Goal: Task Accomplishment & Management: Manage account settings

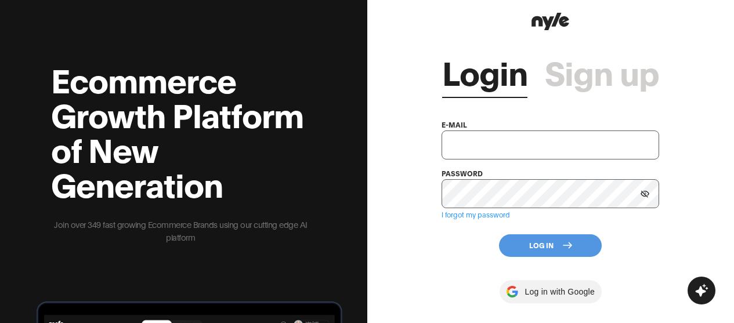
click at [656, 242] on div "Login Sign up e-mail password I forgot my password Log In Log in with Google By…" at bounding box center [549, 208] width 217 height 351
click at [560, 141] on input "text" at bounding box center [549, 144] width 217 height 29
paste input "contact@nunabeautylab.com"
type input "contact@nunabeautylab.com"
click at [674, 244] on div "Login Sign up e-mail contact@nunabeautylab.com password I forgot my password Lo…" at bounding box center [550, 161] width 367 height 323
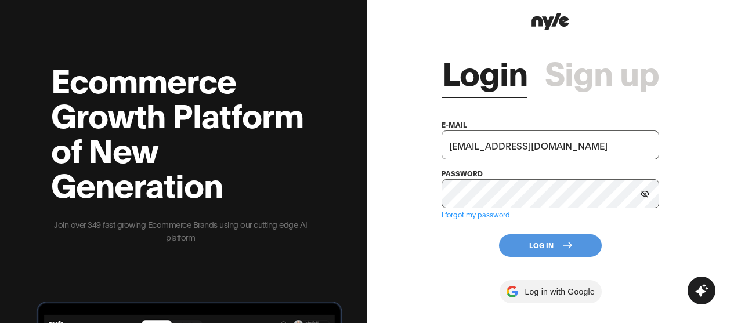
click at [558, 182] on div "password" at bounding box center [549, 187] width 217 height 42
click at [555, 245] on button "Log In" at bounding box center [550, 245] width 103 height 23
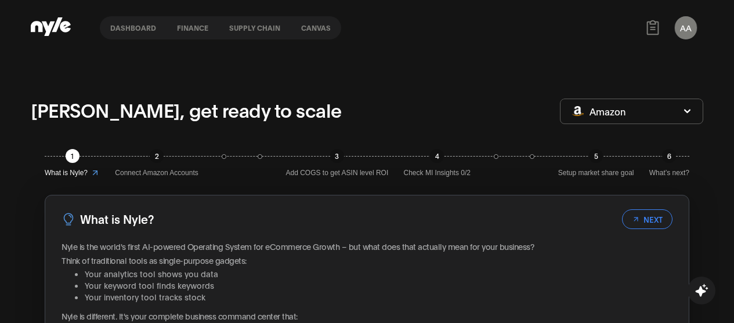
click at [632, 107] on button "Amazon" at bounding box center [631, 112] width 143 height 26
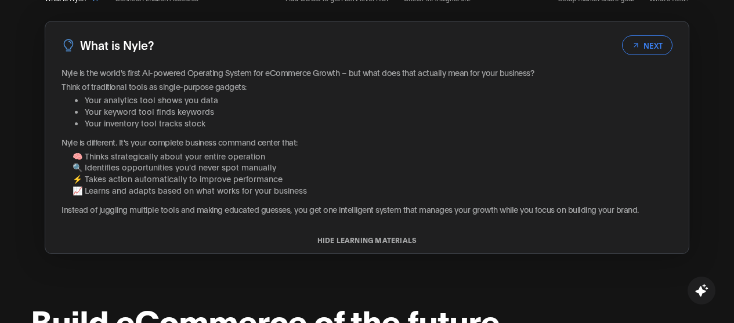
scroll to position [116, 0]
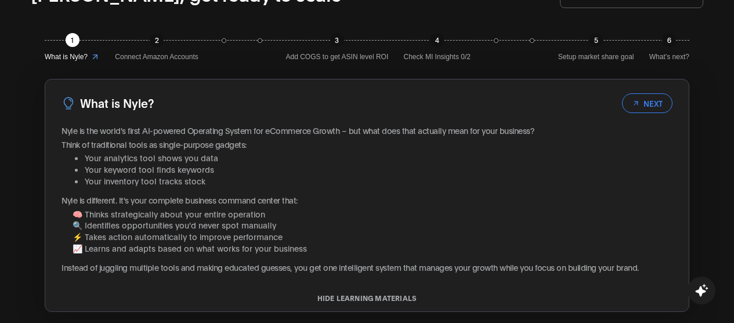
click at [643, 97] on button "NEXT" at bounding box center [647, 103] width 50 height 20
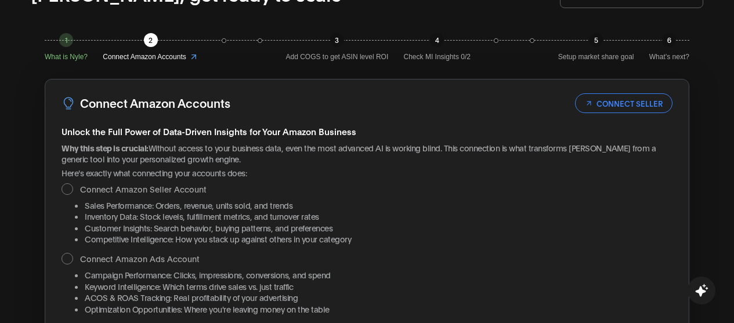
click at [638, 101] on button "CONNECT SELLER" at bounding box center [623, 103] width 97 height 20
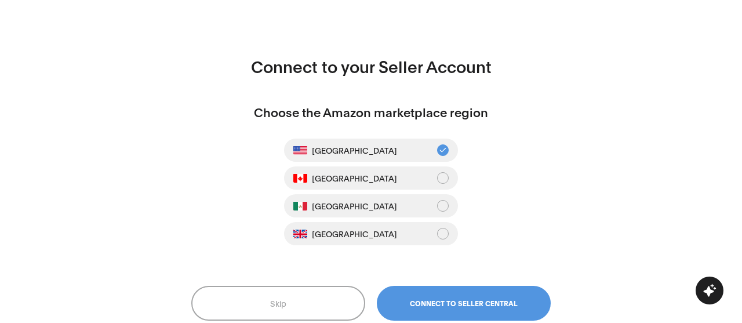
click at [474, 299] on span "Connect to Seller Central" at bounding box center [464, 303] width 108 height 8
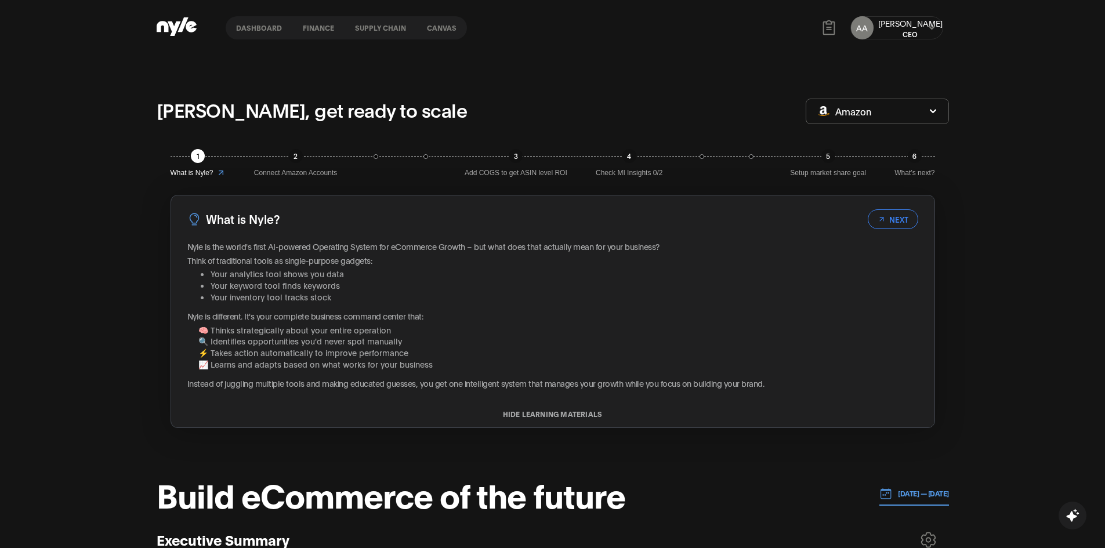
click at [885, 220] on icon at bounding box center [881, 219] width 8 height 8
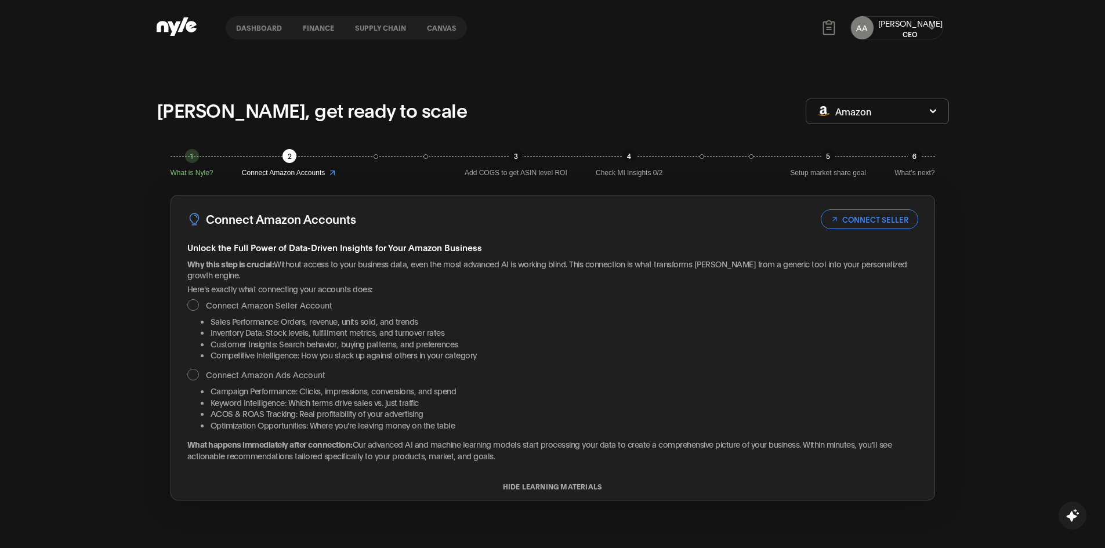
click at [889, 218] on button "CONNECT SELLER" at bounding box center [869, 219] width 97 height 20
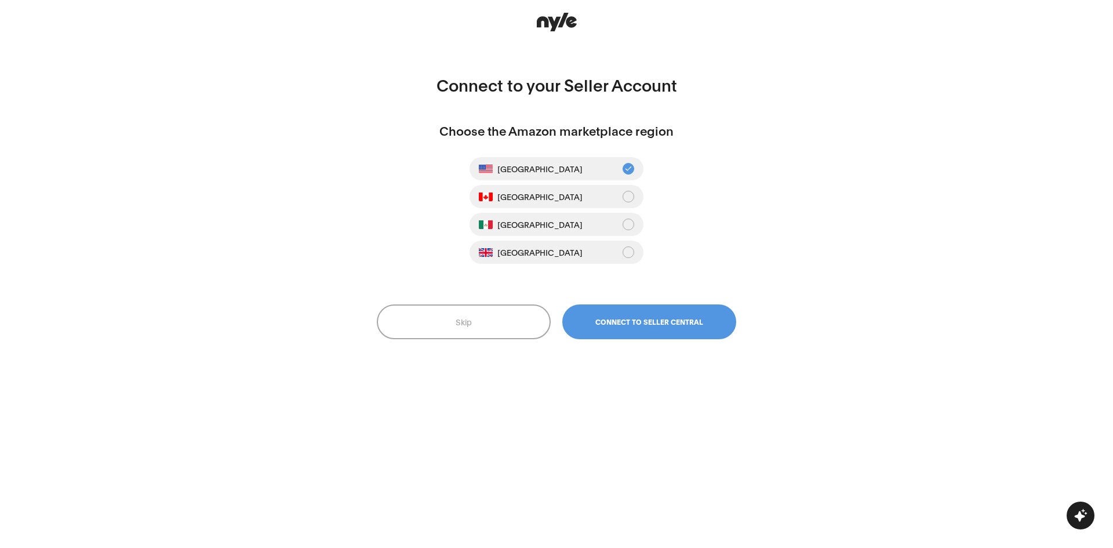
click at [631, 312] on button "Connect to Seller Central" at bounding box center [650, 321] width 174 height 35
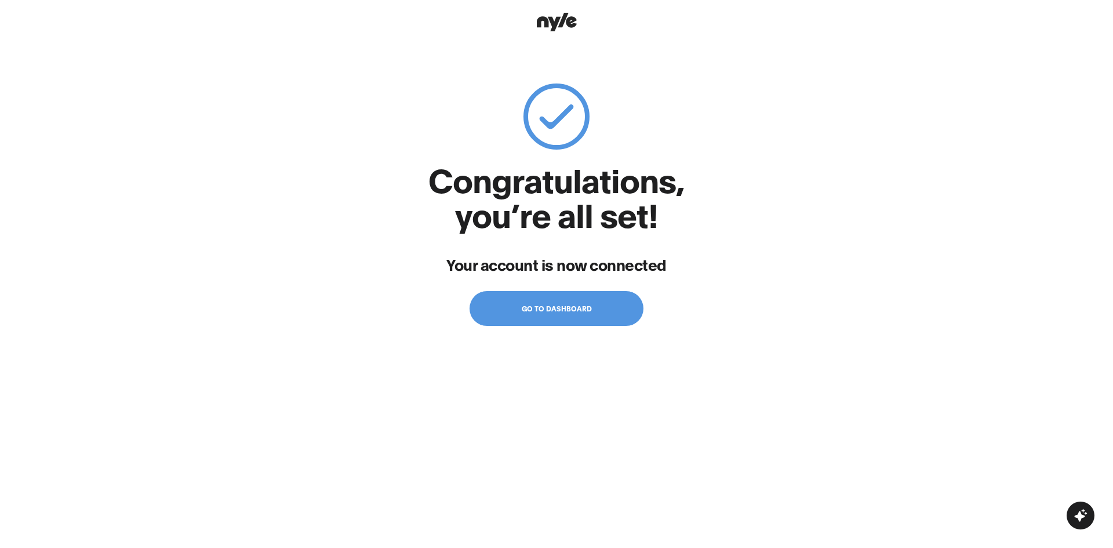
click at [557, 303] on button "Go to dashboard" at bounding box center [557, 308] width 174 height 35
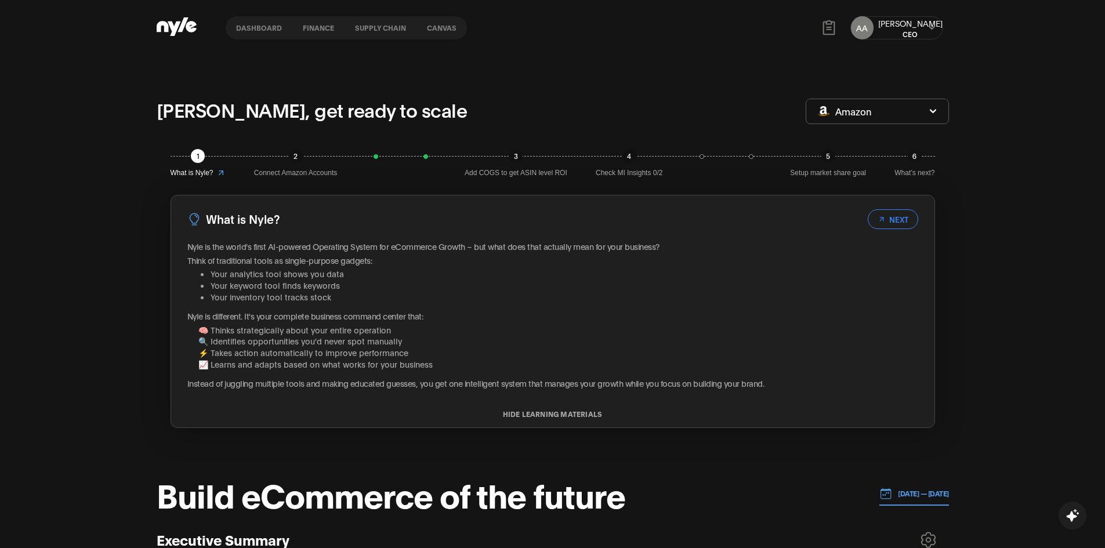
click at [886, 217] on button "NEXT" at bounding box center [893, 219] width 50 height 20
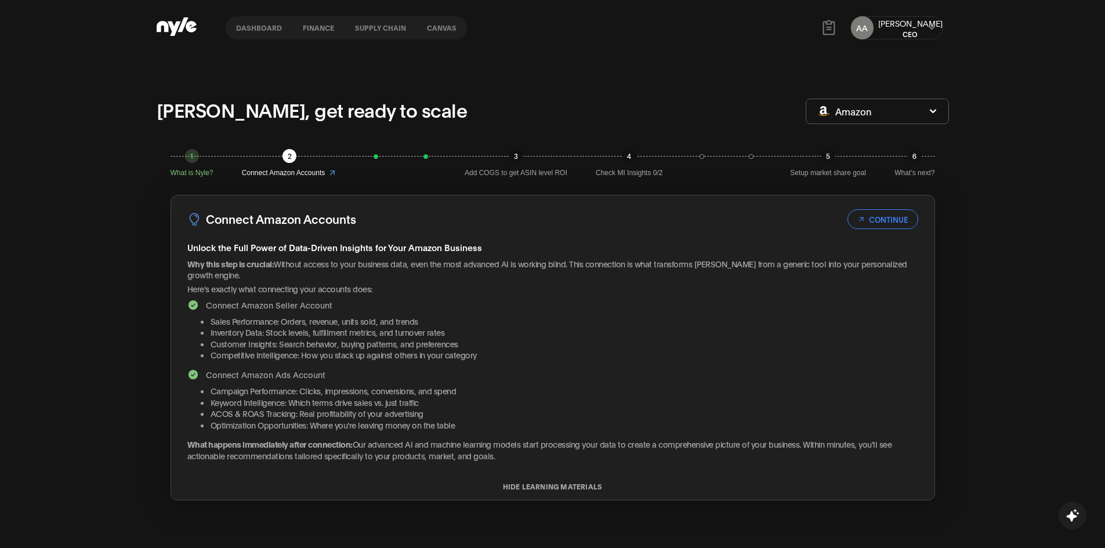
click at [889, 219] on button "CONTINUE" at bounding box center [882, 219] width 71 height 20
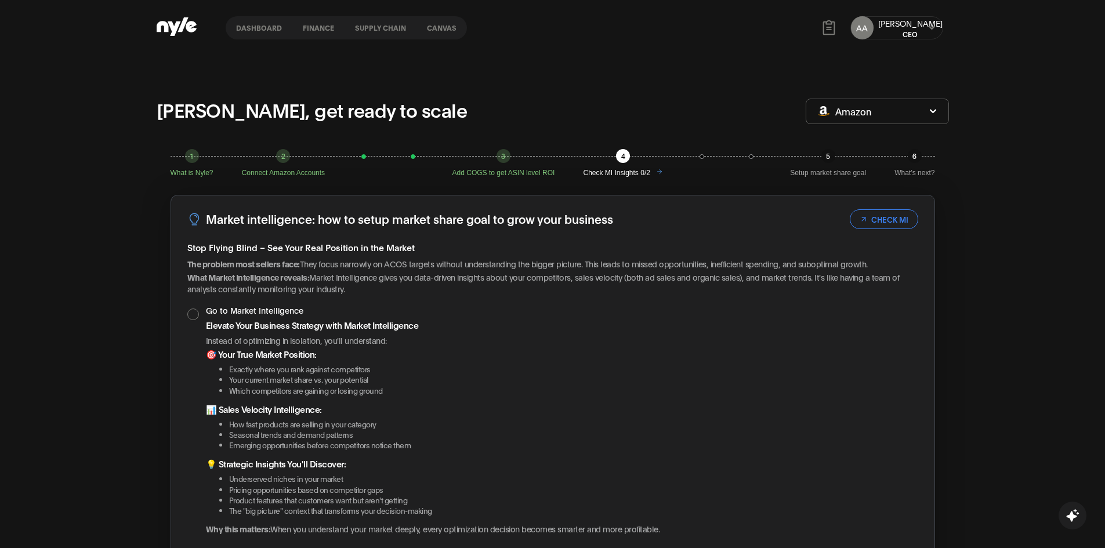
click at [891, 212] on button "CHECK MI" at bounding box center [884, 219] width 68 height 20
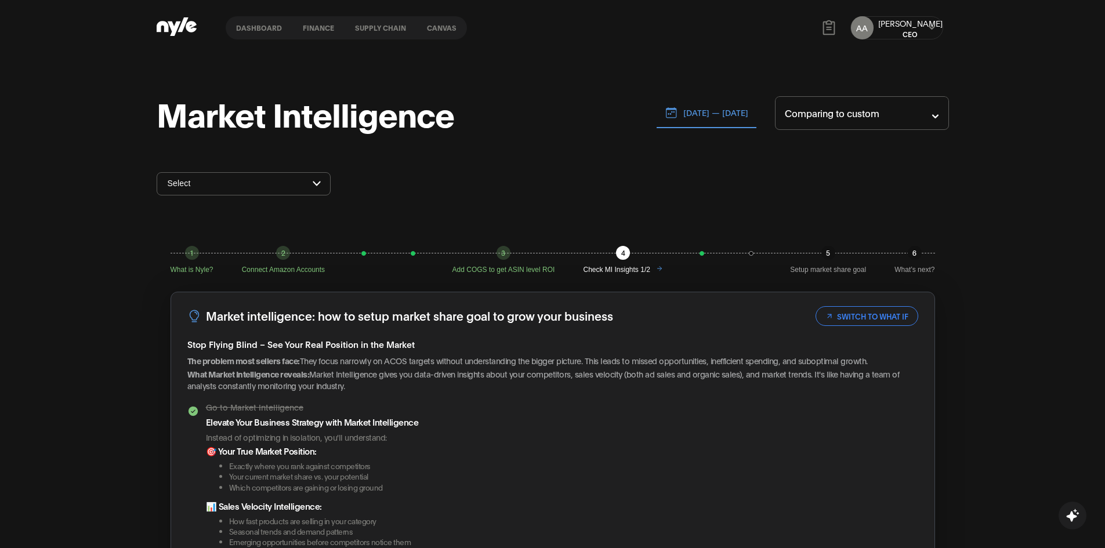
click at [857, 316] on button "SWITCH TO WHAT IF" at bounding box center [866, 316] width 103 height 20
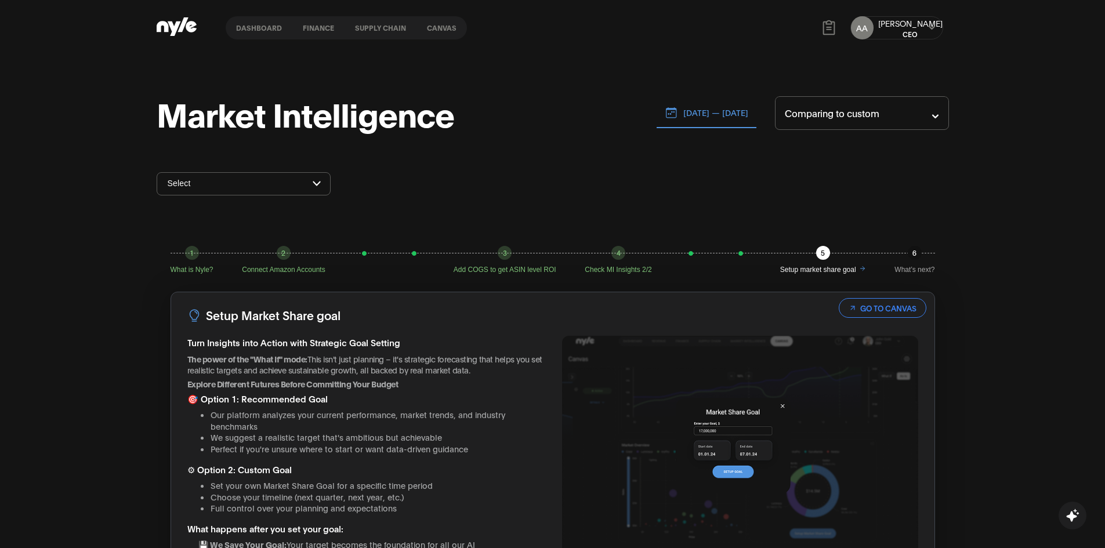
click at [891, 314] on button "GO TO CANVAS" at bounding box center [883, 308] width 88 height 20
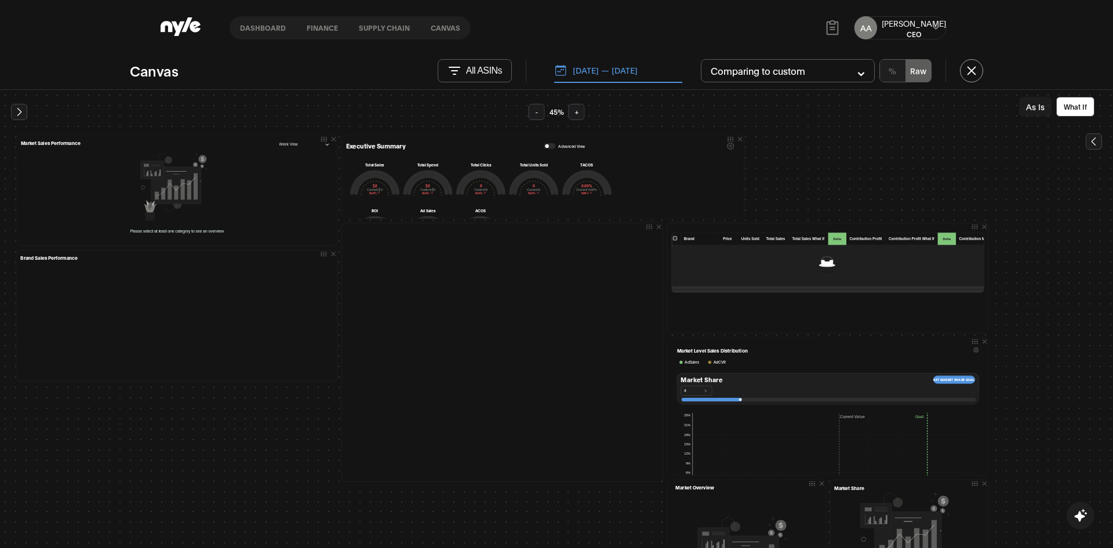
click at [920, 24] on div "AA Alex CEO" at bounding box center [900, 27] width 93 height 23
click at [939, 27] on icon at bounding box center [936, 27] width 8 height 7
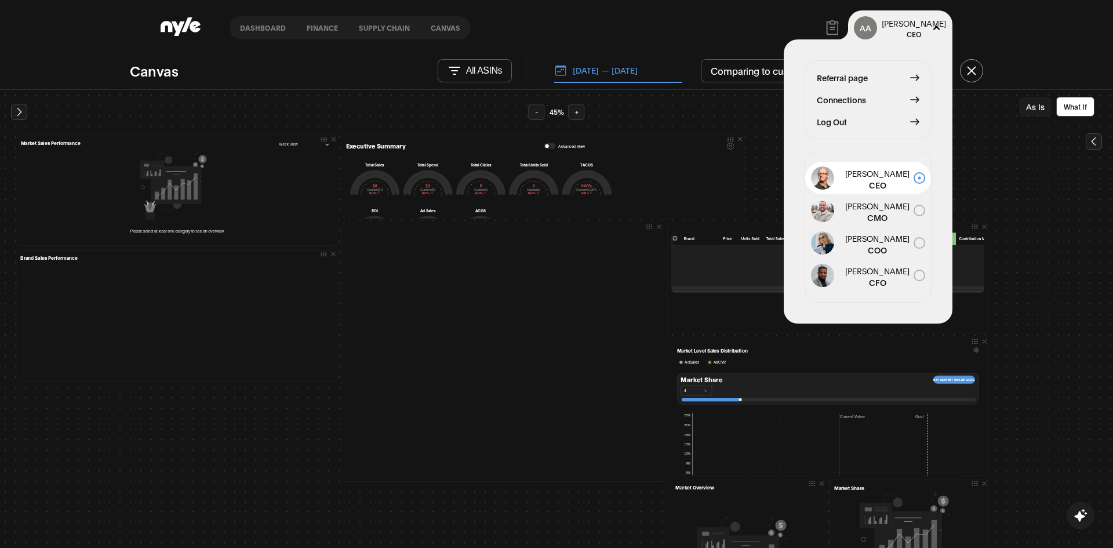
click at [855, 98] on span "Connections" at bounding box center [841, 99] width 49 height 13
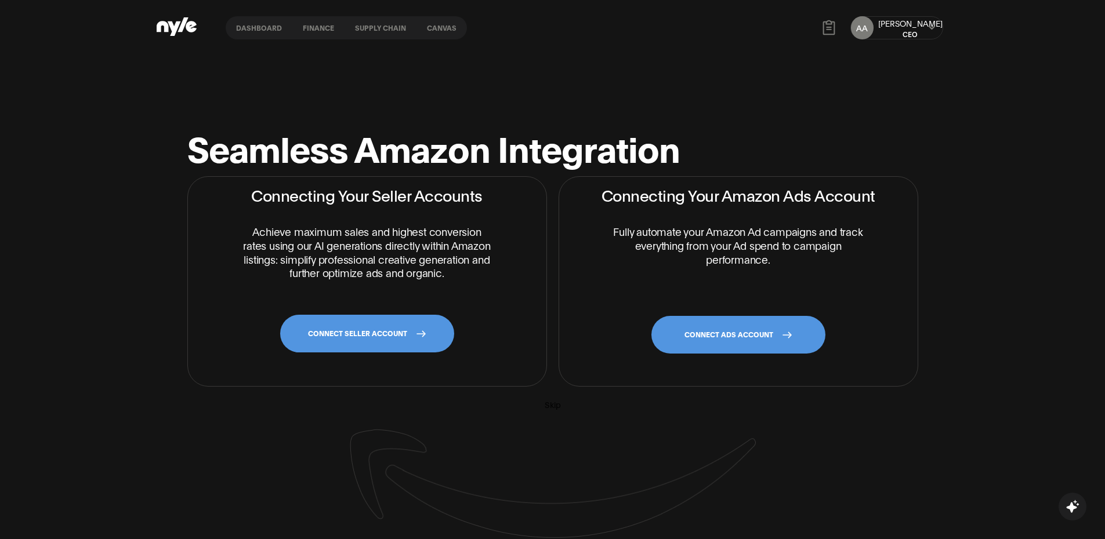
click at [759, 342] on link "CONNECT ADS ACCOUNT" at bounding box center [738, 335] width 174 height 38
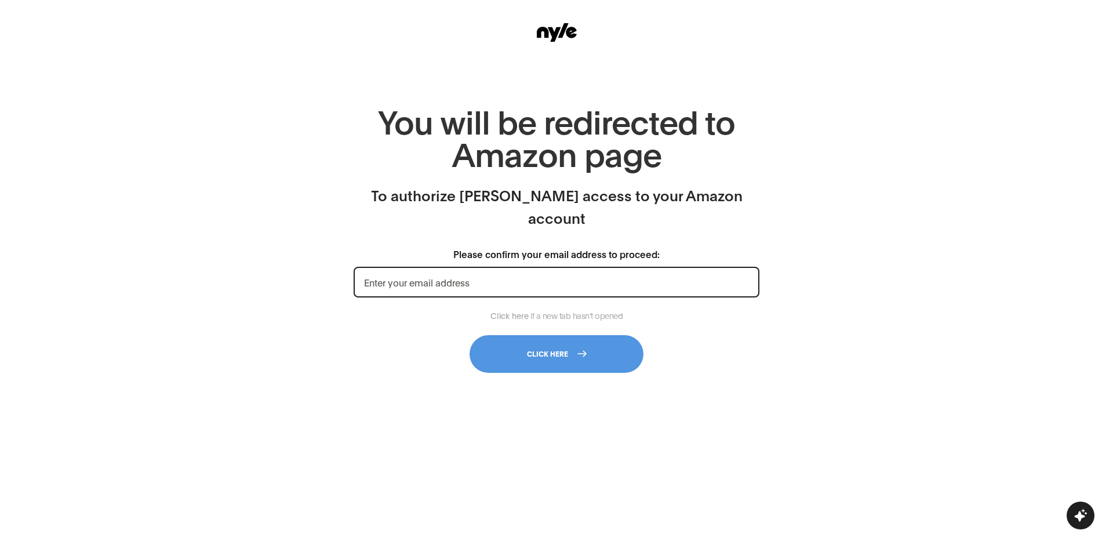
click at [509, 267] on input "Please confirm your email address to proceed:" at bounding box center [557, 282] width 406 height 31
click at [524, 267] on input "Please confirm your email address to proceed:" at bounding box center [557, 282] width 406 height 31
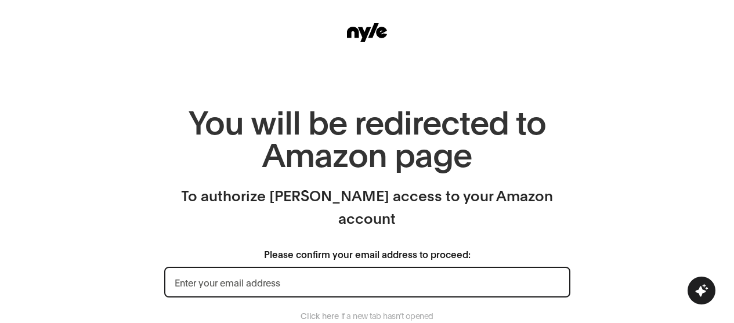
click at [617, 239] on section "You will be redirected to Amazon page To authorize Nyle access to your Amazon a…" at bounding box center [367, 249] width 734 height 373
click at [362, 267] on input "Please confirm your email address to proceed:" at bounding box center [367, 282] width 406 height 31
paste input "contact@nunabeautylab.com"
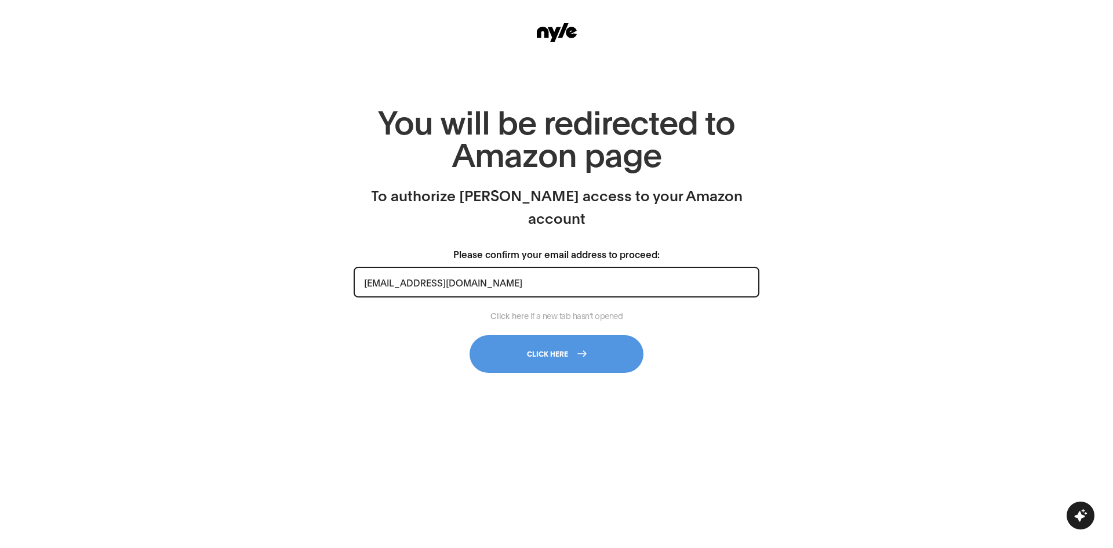
type input "contact@nunabeautylab.com"
click at [603, 335] on button "Click here" at bounding box center [557, 354] width 174 height 38
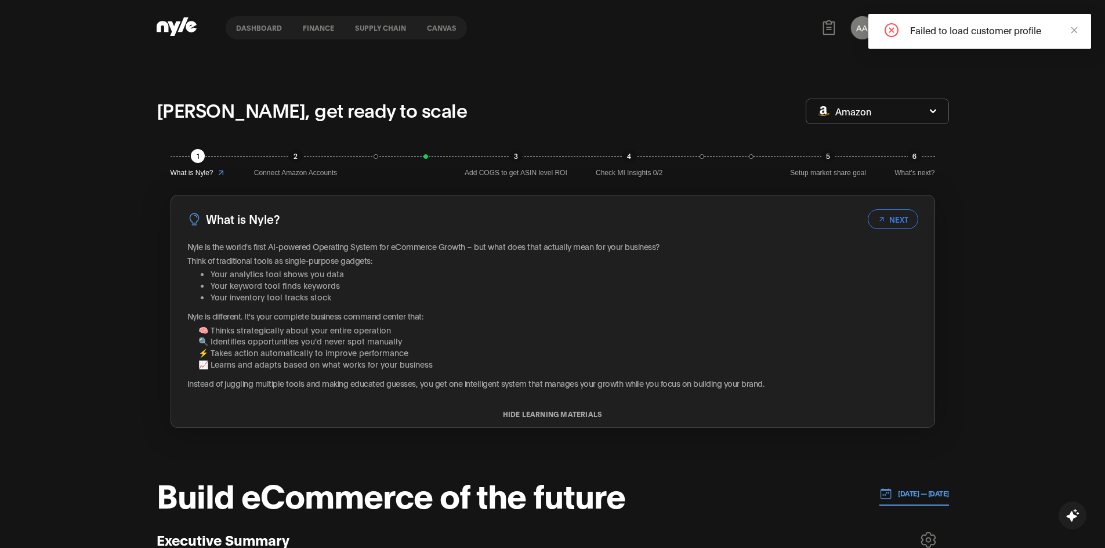
click at [1076, 25] on span at bounding box center [1074, 29] width 8 height 11
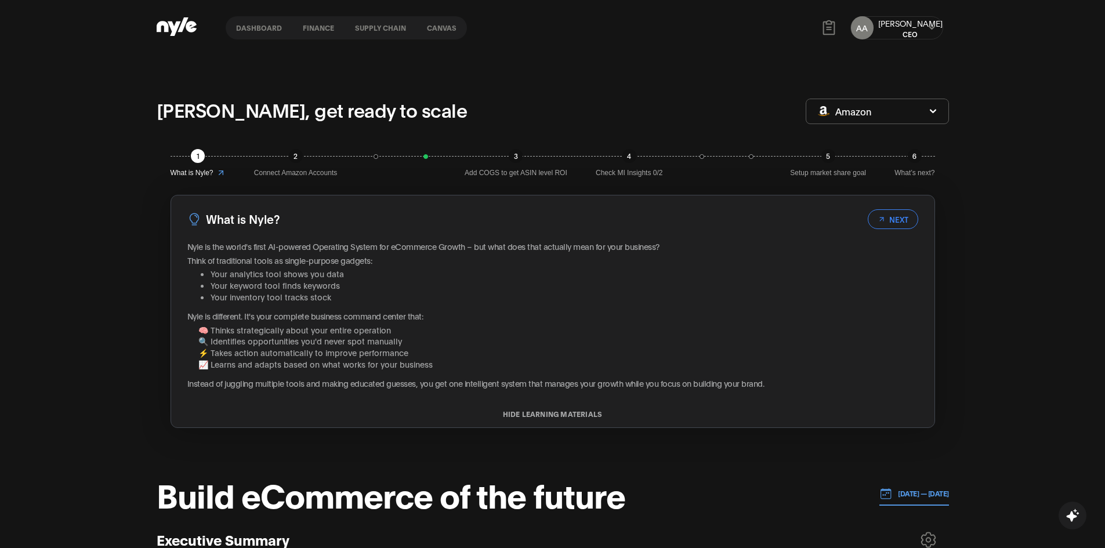
click at [896, 219] on button "NEXT" at bounding box center [893, 219] width 50 height 20
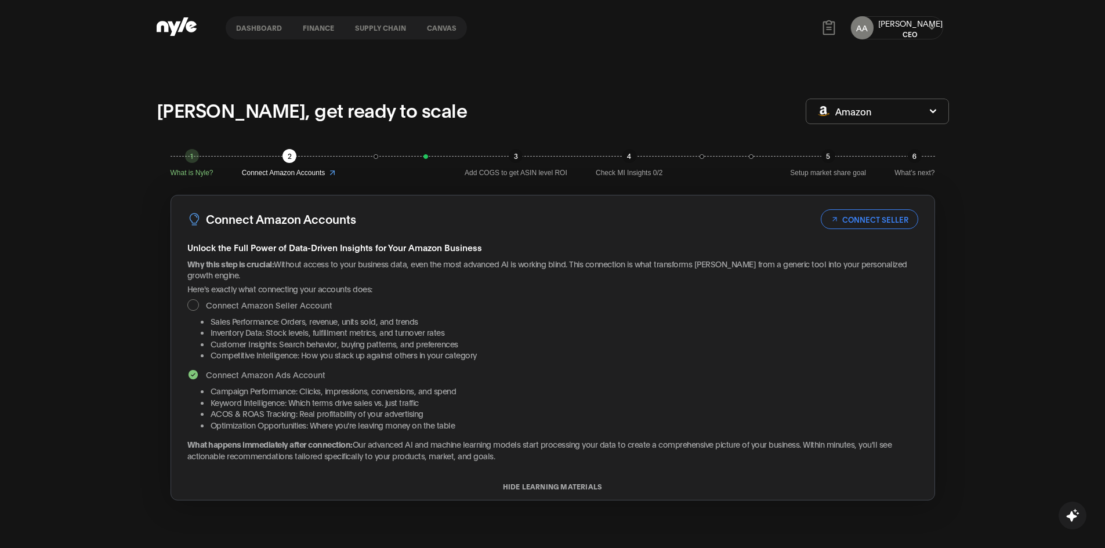
click at [892, 217] on button "CONNECT SELLER" at bounding box center [869, 219] width 97 height 20
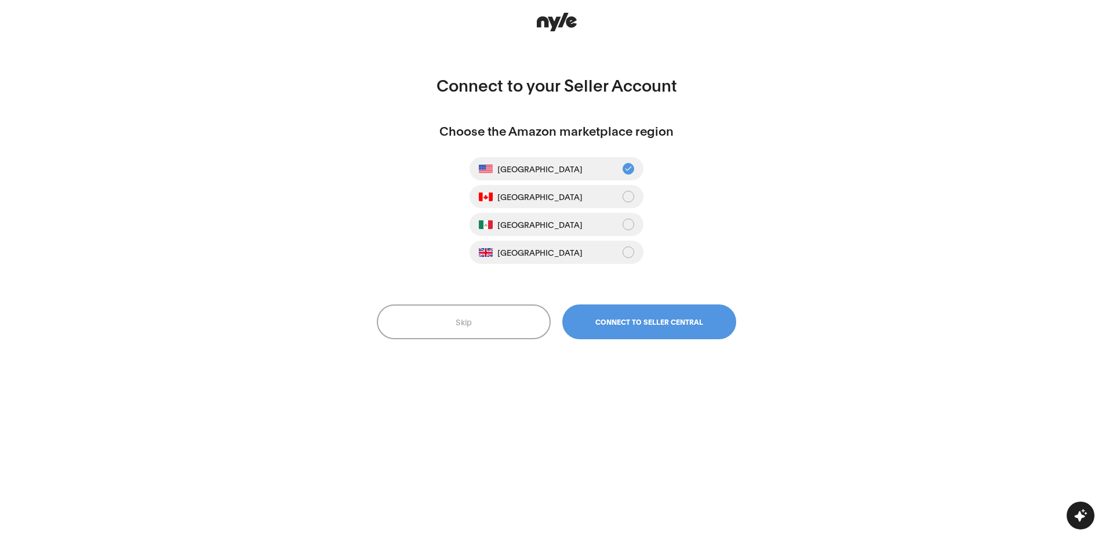
click at [685, 329] on button "Connect to Seller Central" at bounding box center [650, 321] width 174 height 35
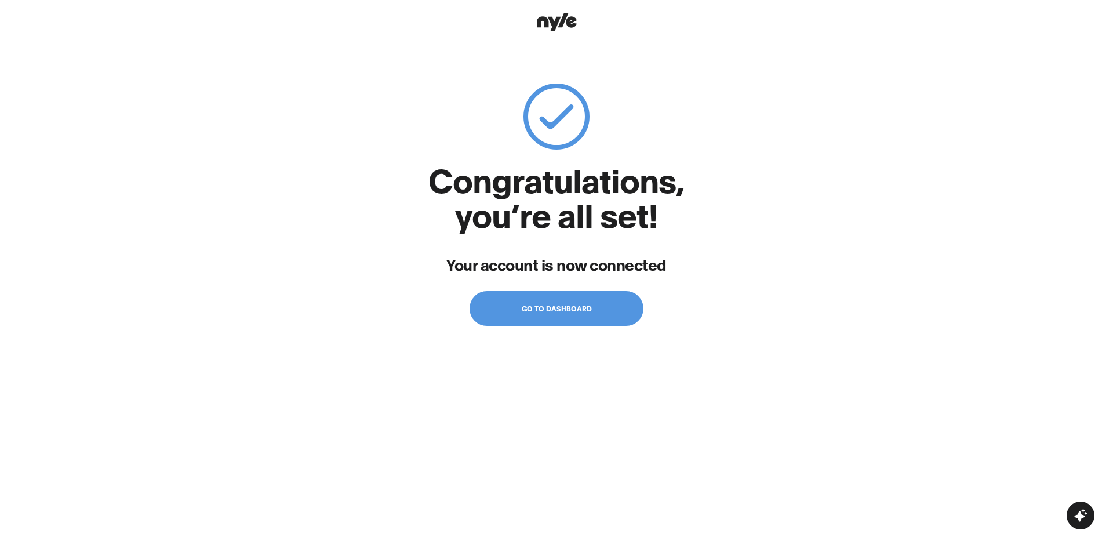
click at [563, 309] on span "Go to dashboard" at bounding box center [557, 308] width 70 height 8
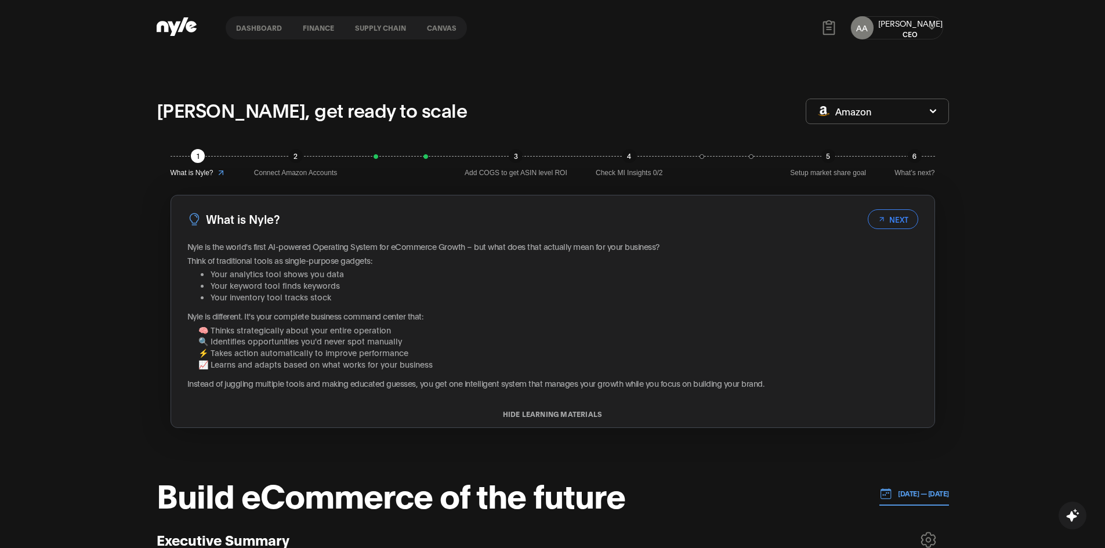
click at [920, 28] on div "AA Alex CEO" at bounding box center [896, 27] width 93 height 23
click at [932, 27] on icon at bounding box center [932, 27] width 8 height 7
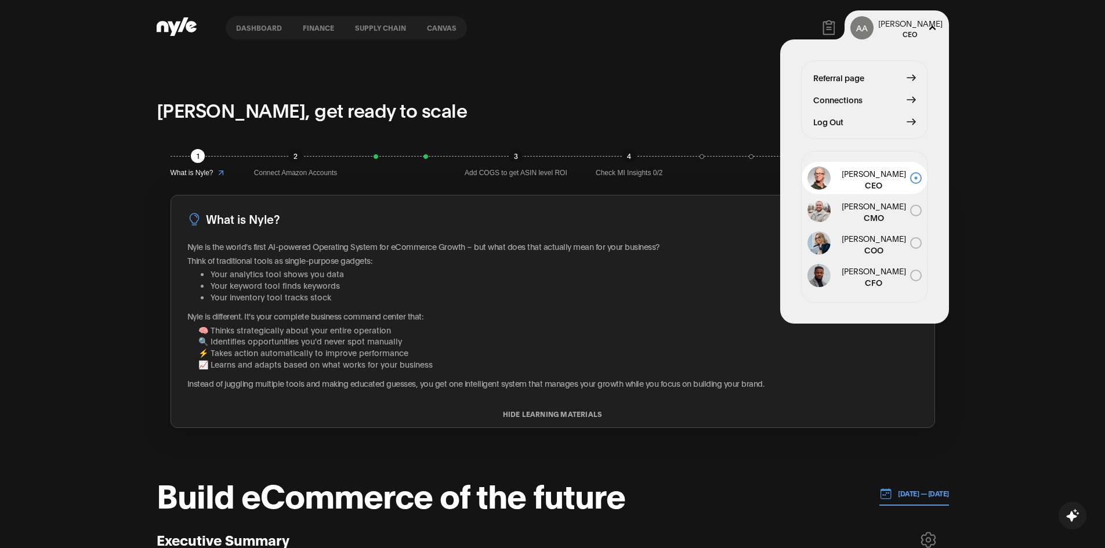
click at [850, 104] on span "Connections" at bounding box center [837, 99] width 49 height 13
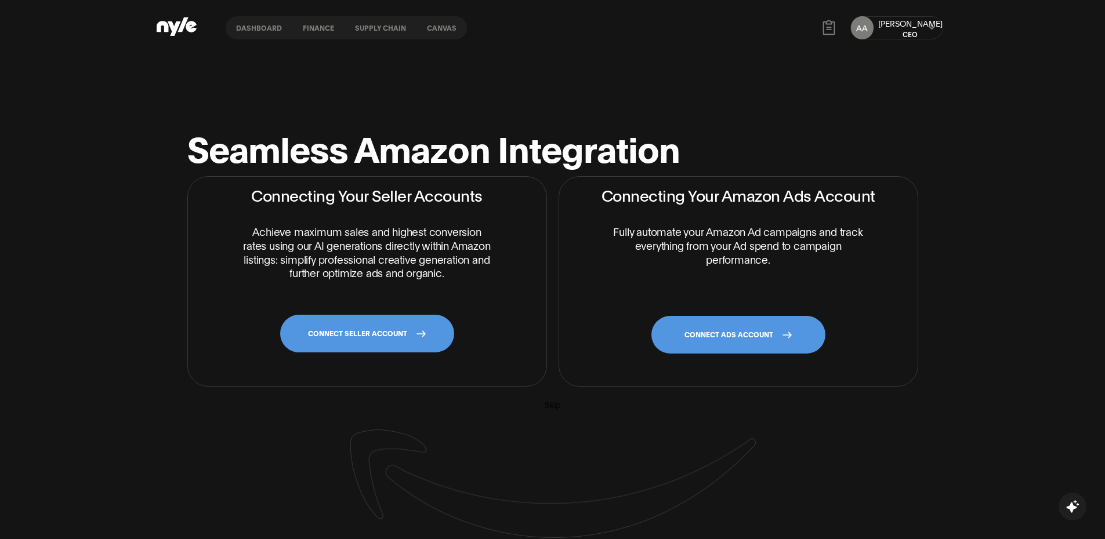
click at [300, 26] on button "finance" at bounding box center [318, 28] width 52 height 8
click at [379, 30] on button "Supply chain" at bounding box center [380, 28] width 72 height 8
click at [456, 32] on nav "Dashboard finance Supply chain Canvas" at bounding box center [346, 27] width 241 height 23
click at [440, 27] on button "Canvas" at bounding box center [441, 28] width 50 height 8
click at [254, 29] on button "Dashboard" at bounding box center [259, 28] width 67 height 8
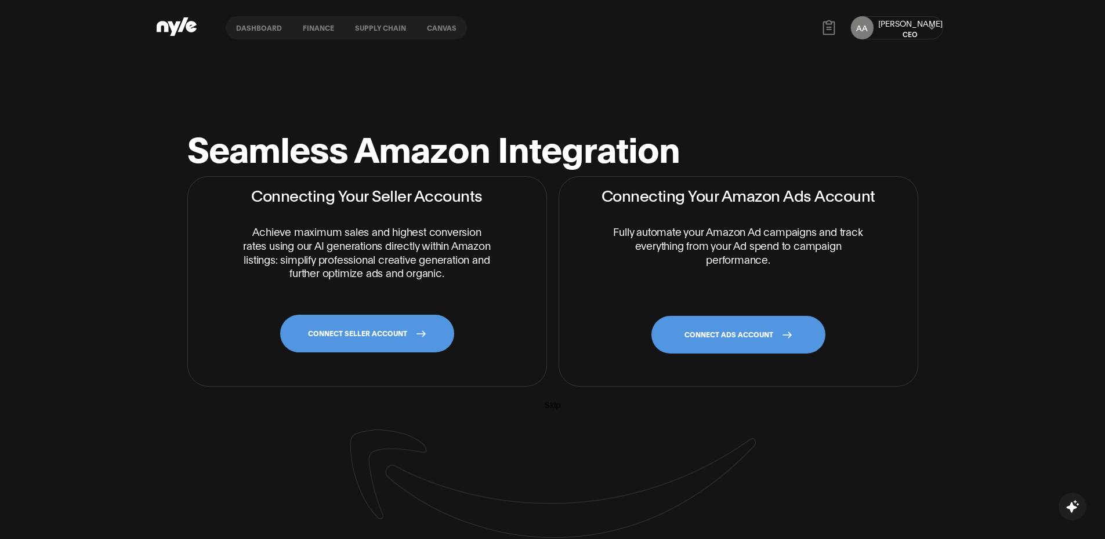
click at [379, 322] on link "CONNECT SELLER ACCOUNT" at bounding box center [367, 334] width 174 height 38
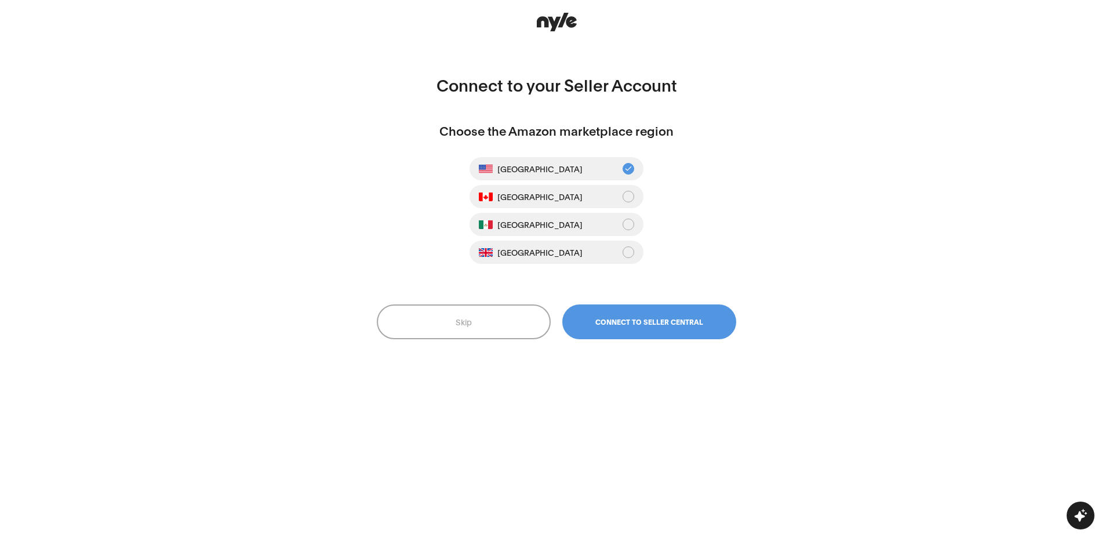
click at [438, 306] on button "Skip" at bounding box center [464, 321] width 174 height 35
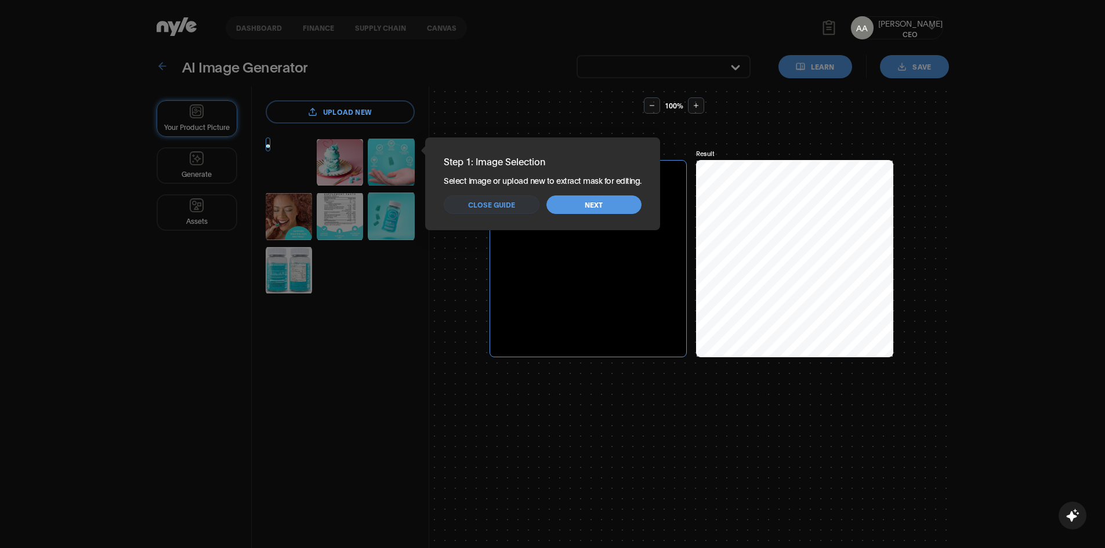
click at [499, 202] on span "Close guide" at bounding box center [491, 204] width 47 height 11
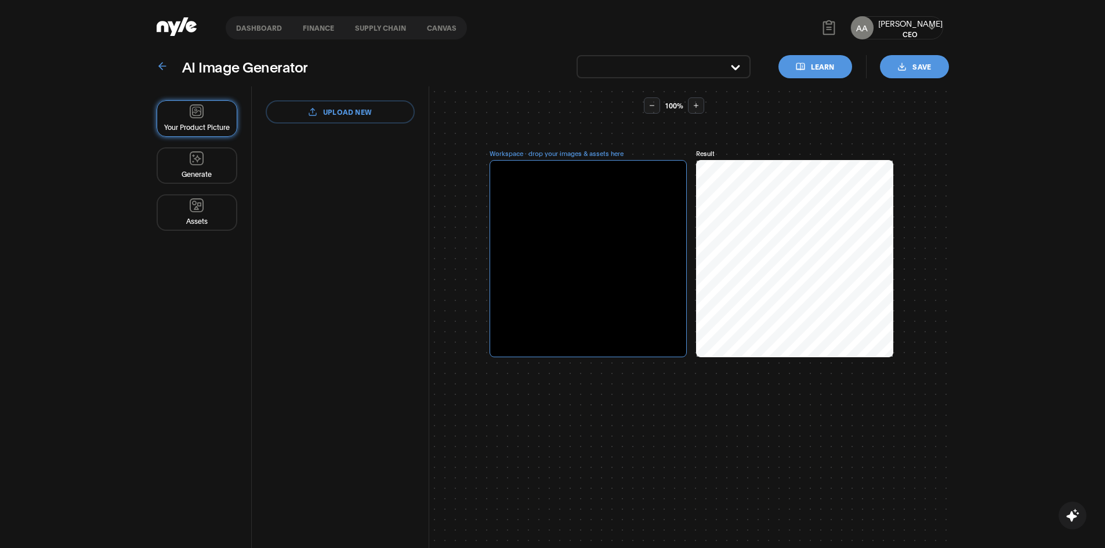
click at [247, 29] on button "Dashboard" at bounding box center [259, 28] width 67 height 8
click at [256, 24] on button "Dashboard" at bounding box center [259, 28] width 67 height 8
click at [154, 19] on header "Dashboard finance Supply chain Canvas AA Alex CEO" at bounding box center [552, 28] width 1105 height 56
click at [185, 35] on icon at bounding box center [177, 26] width 40 height 19
